Goal: Task Accomplishment & Management: Manage account settings

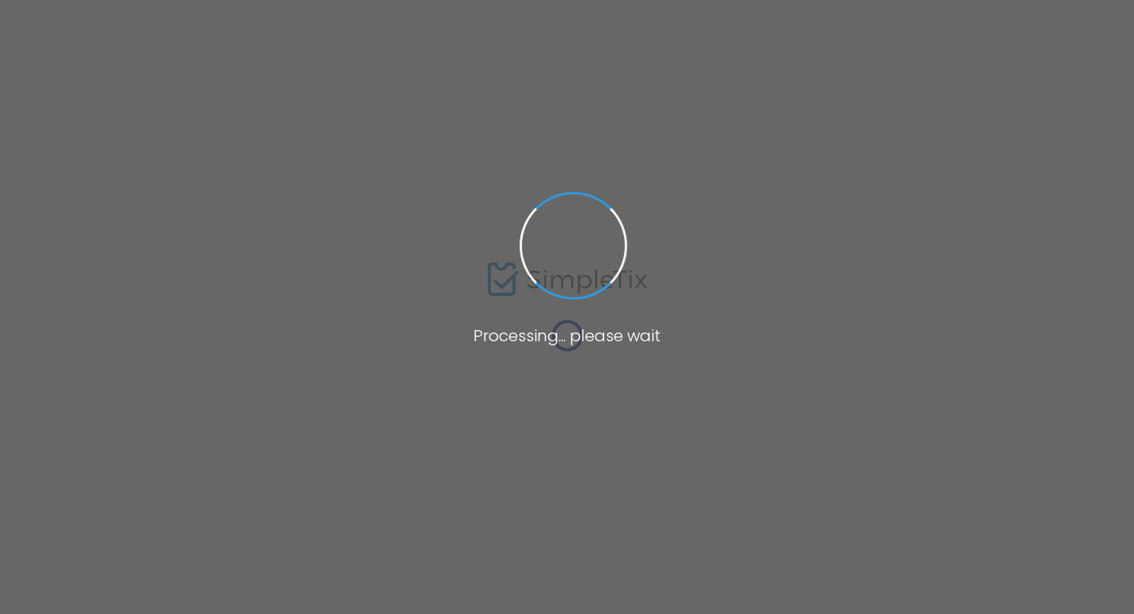
type input "JUMBO SALE - Opening Day of Big Game Hunting"
type textarea "Visit downtown [GEOGRAPHIC_DATA] on the weekend of [DATE] - [DATE] for the "Ope…"
type input "Buy Tickets"
type input "The Bighorn"
